Goal: Task Accomplishment & Management: Complete application form

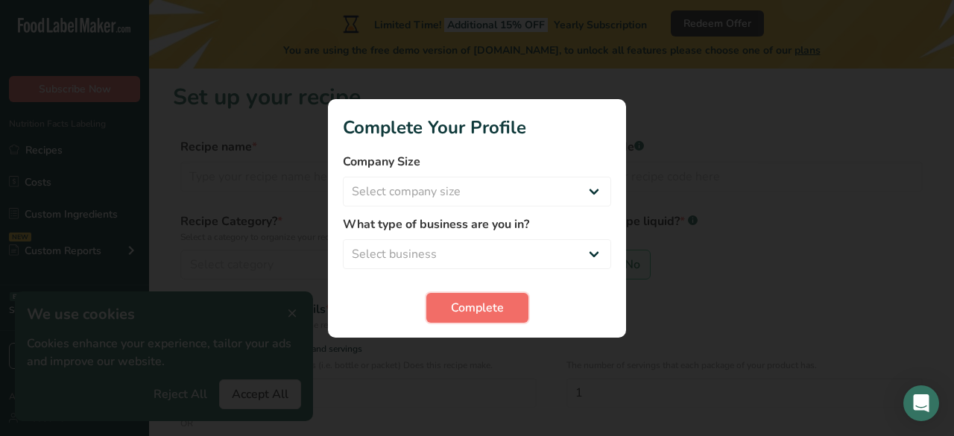
click at [477, 310] on span "Complete" at bounding box center [477, 308] width 53 height 18
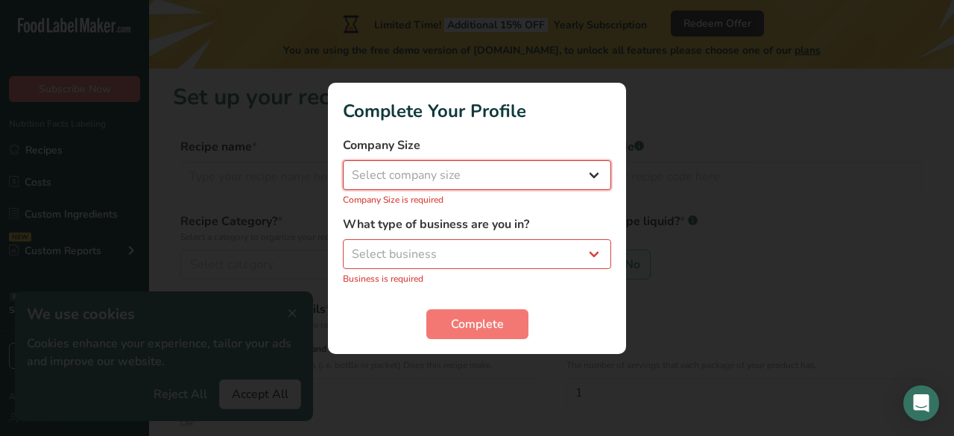
click at [375, 171] on select "Select company size Fewer than 10 Employees 10 to 50 Employees 51 to 500 Employ…" at bounding box center [477, 175] width 268 height 30
select select "1"
click at [343, 168] on select "Select company size Fewer than 10 Employees 10 to 50 Employees 51 to 500 Employ…" at bounding box center [477, 175] width 268 height 30
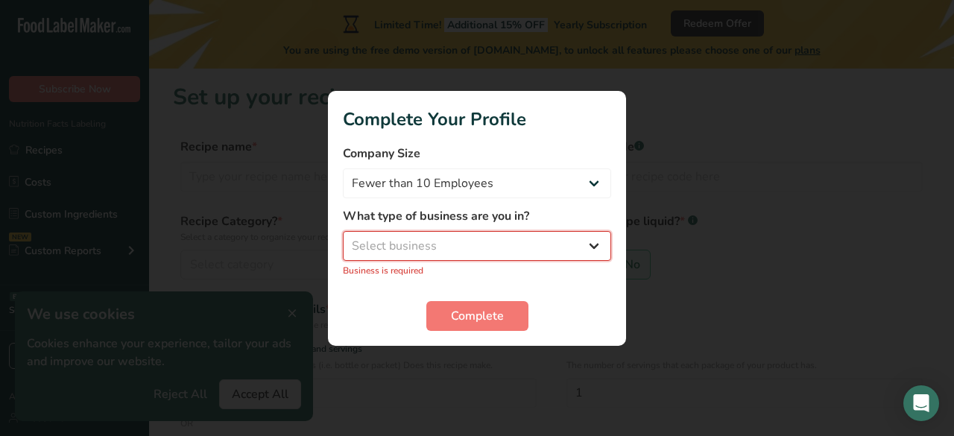
click at [394, 256] on select "Select business Packaged Food Manufacturer Restaurant & Cafe Bakery Meal Plans …" at bounding box center [477, 246] width 268 height 30
select select "8"
click at [343, 238] on select "Select business Packaged Food Manufacturer Restaurant & Cafe Bakery Meal Plans …" at bounding box center [477, 246] width 268 height 30
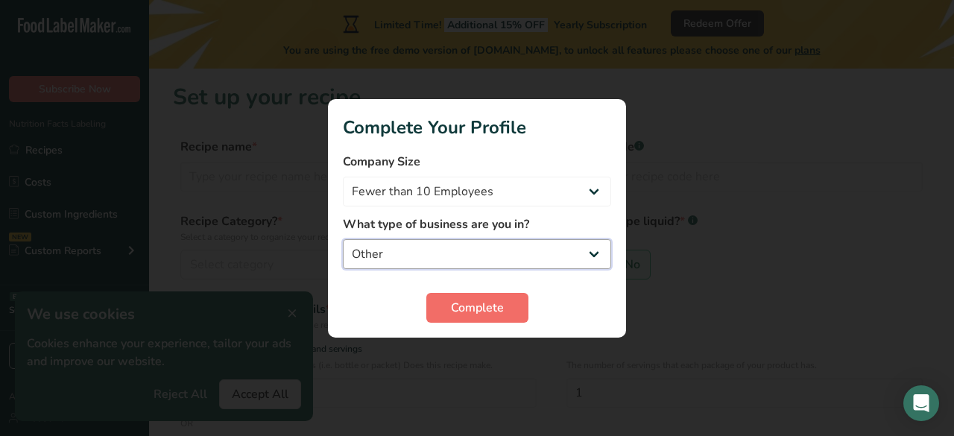
click at [462, 307] on span "Complete" at bounding box center [477, 308] width 53 height 18
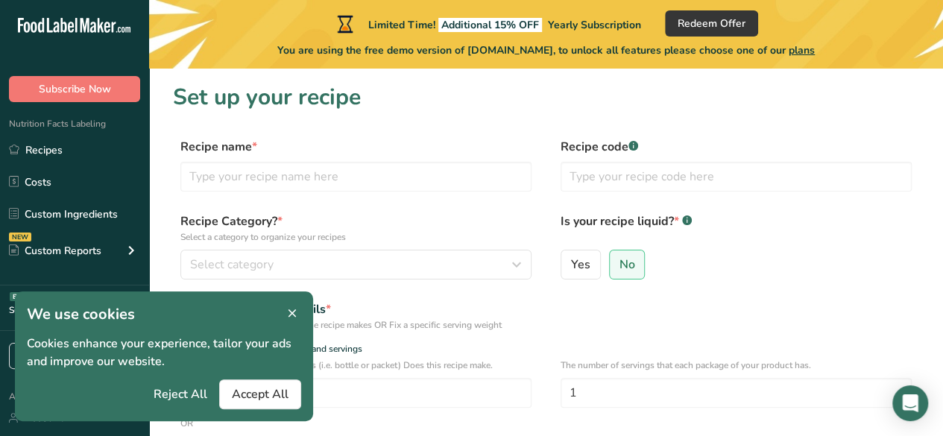
click at [297, 316] on icon at bounding box center [291, 313] width 13 height 21
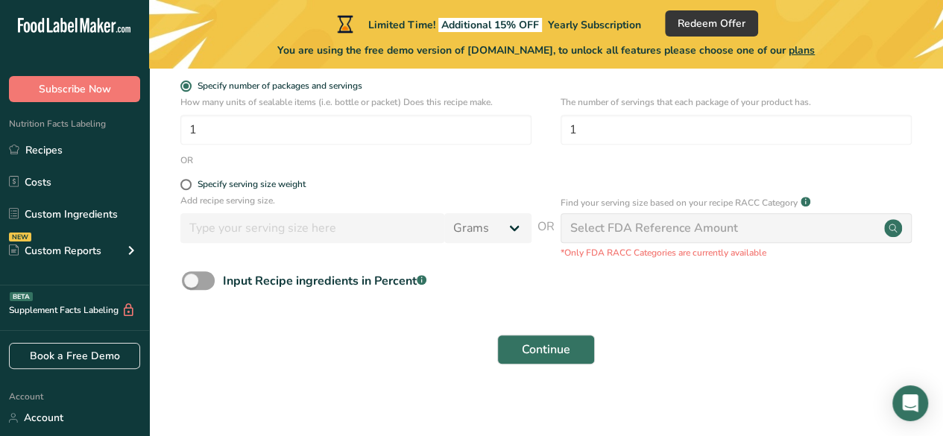
scroll to position [265, 0]
